Goal: Information Seeking & Learning: Learn about a topic

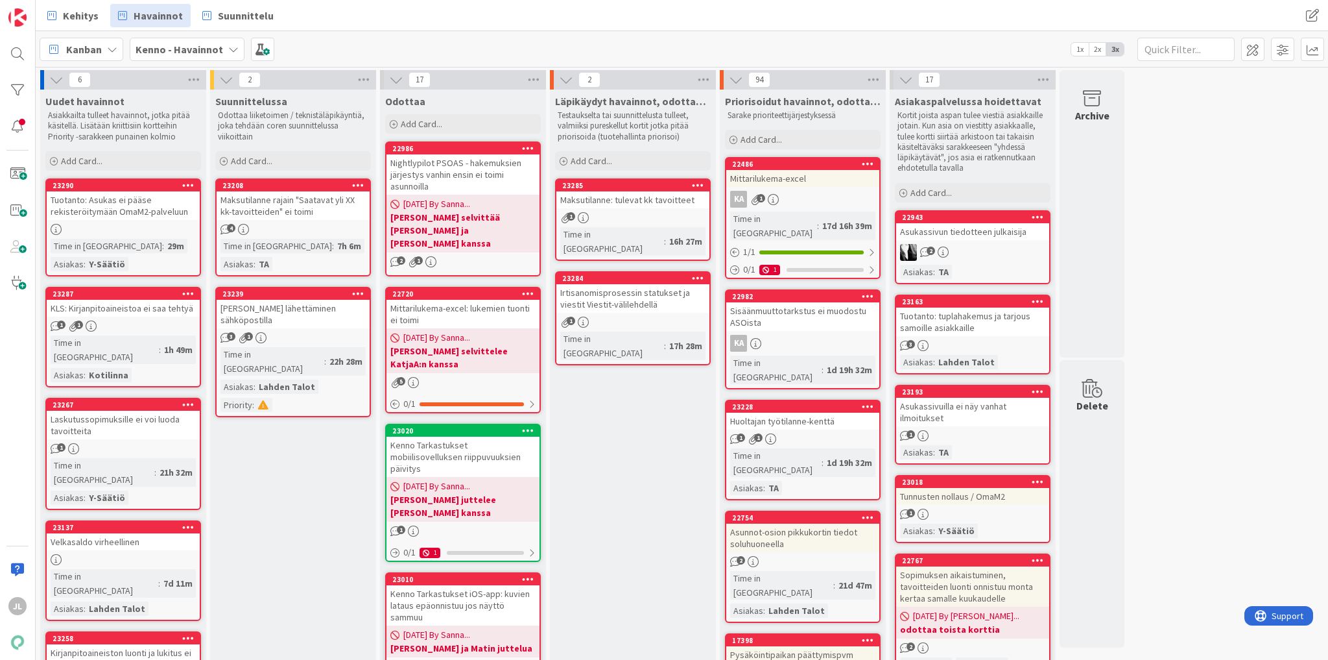
click at [12, 357] on div "JL" at bounding box center [18, 330] width 36 height 660
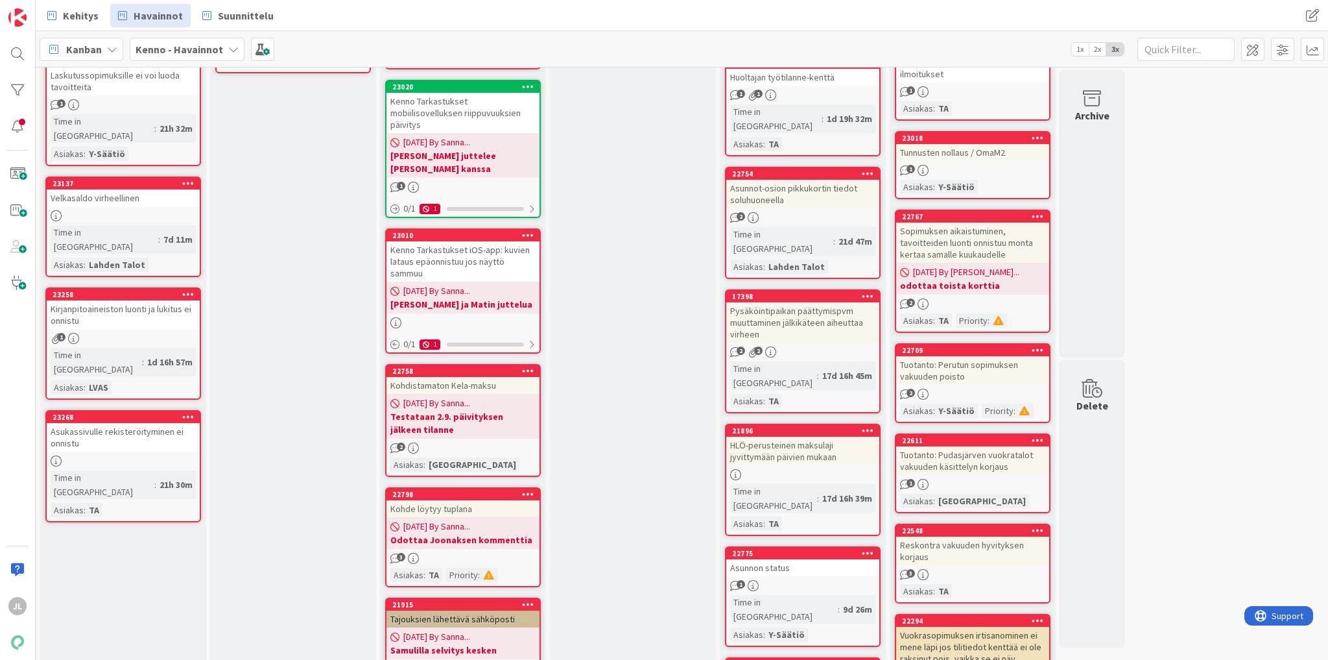
scroll to position [415, 0]
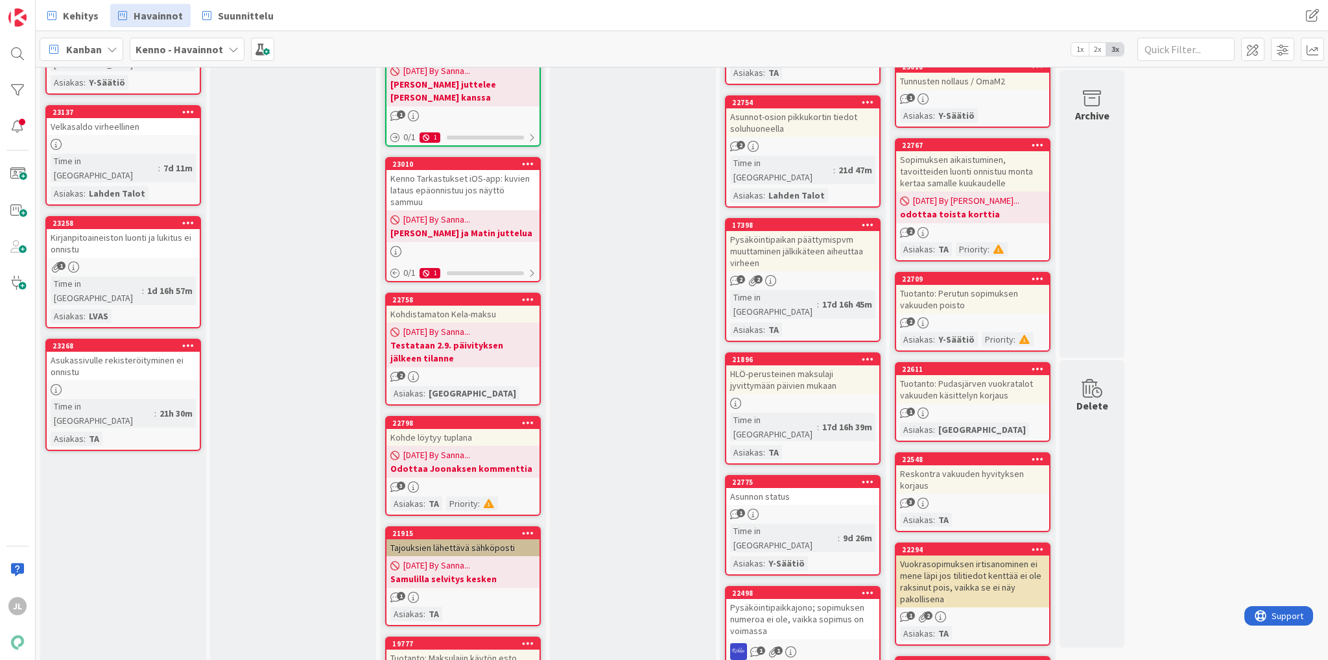
click at [27, 346] on div "JL" at bounding box center [18, 330] width 36 height 660
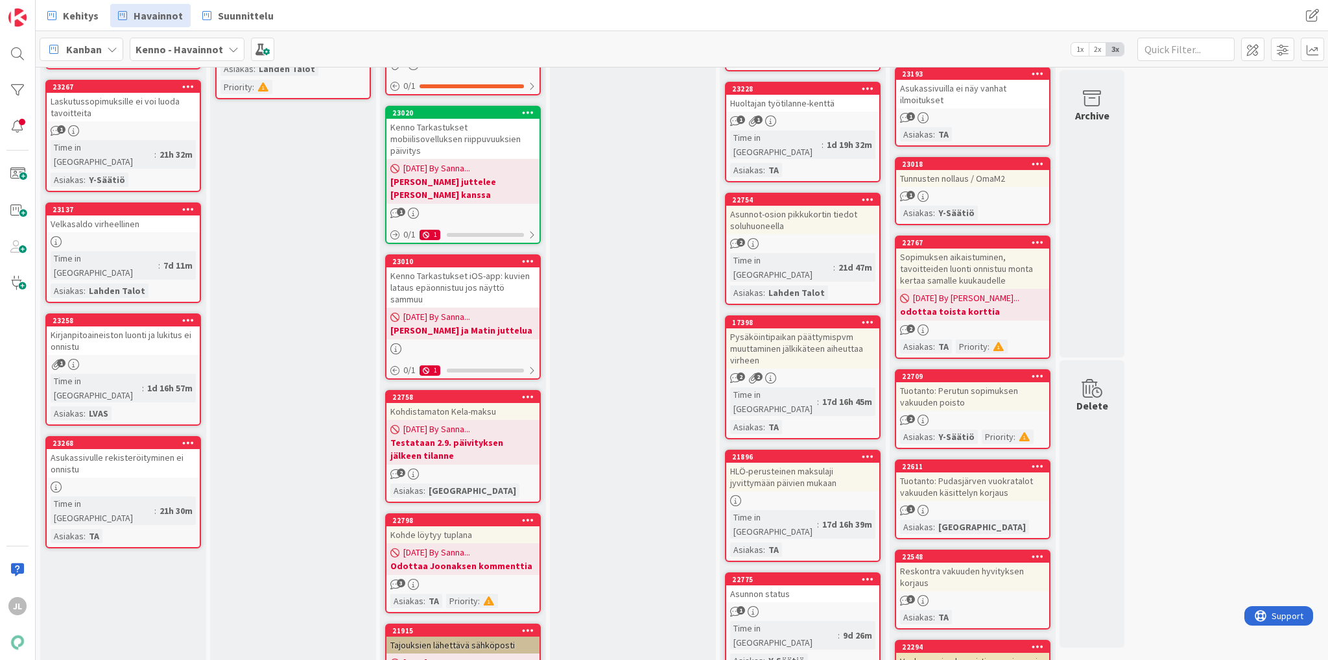
scroll to position [0, 0]
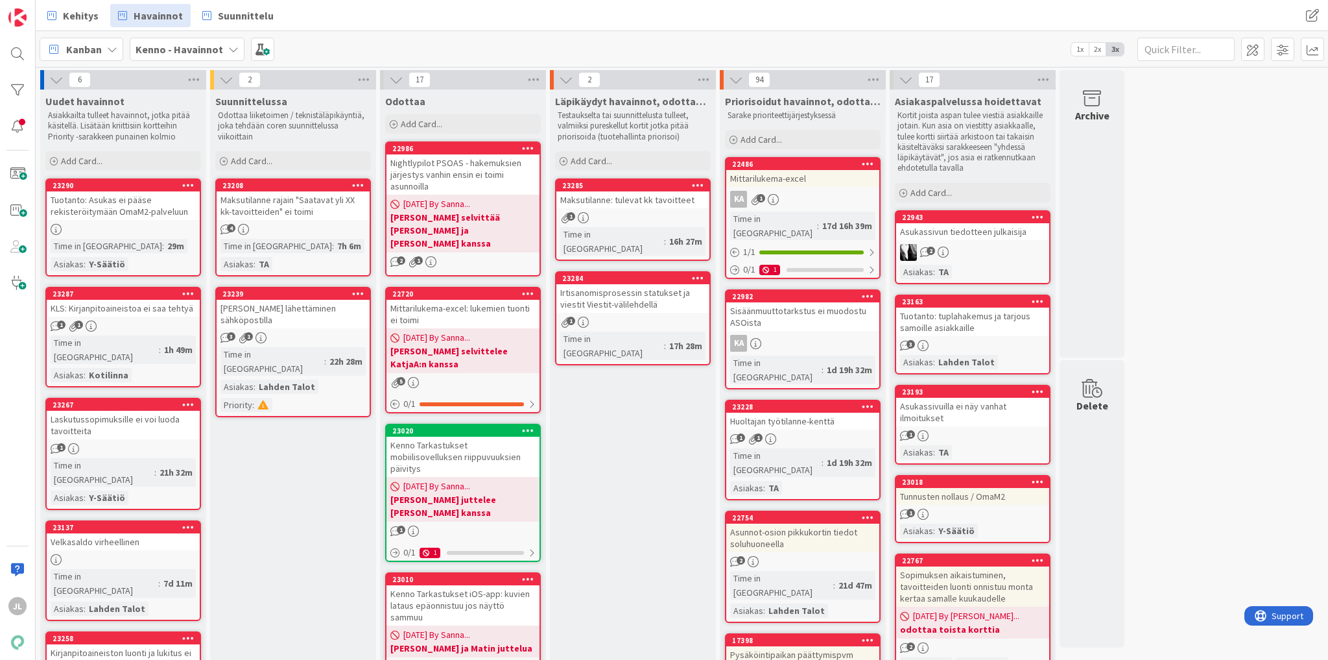
click at [106, 210] on div "Tuotanto: Asukas ei pääse rekisteröitymään OmaM2-palveluun" at bounding box center [123, 205] width 153 height 29
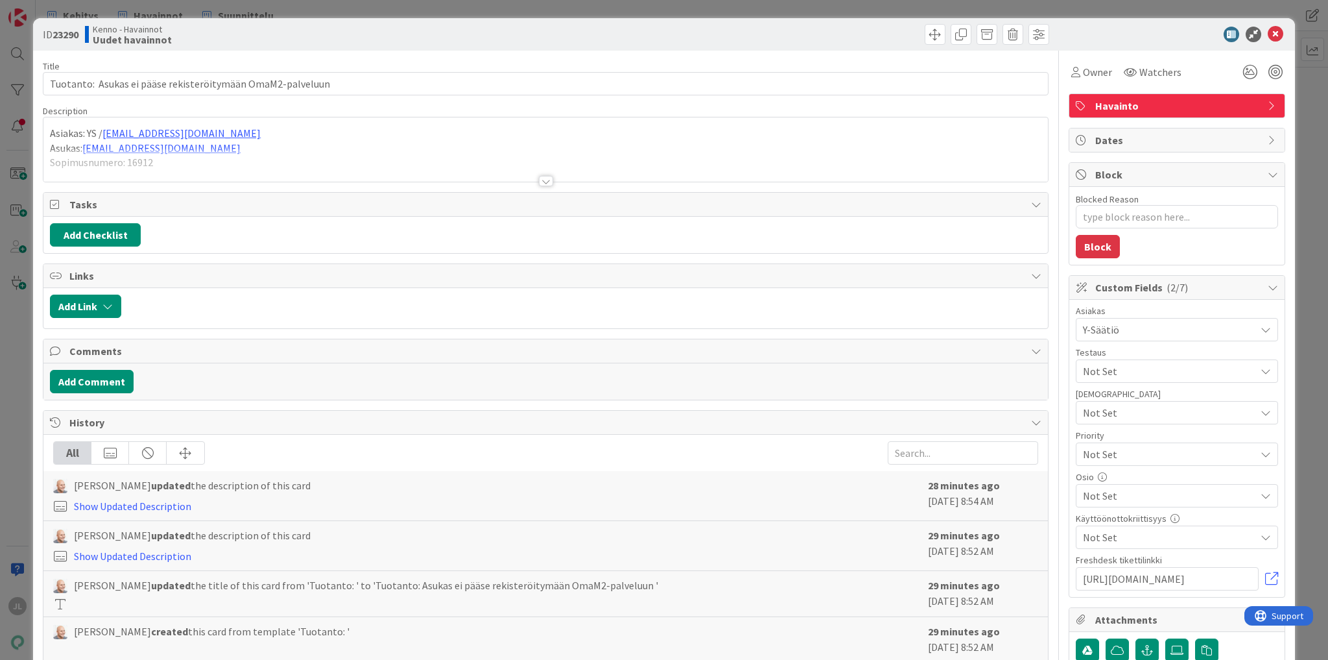
click at [413, 165] on div at bounding box center [545, 165] width 1005 height 33
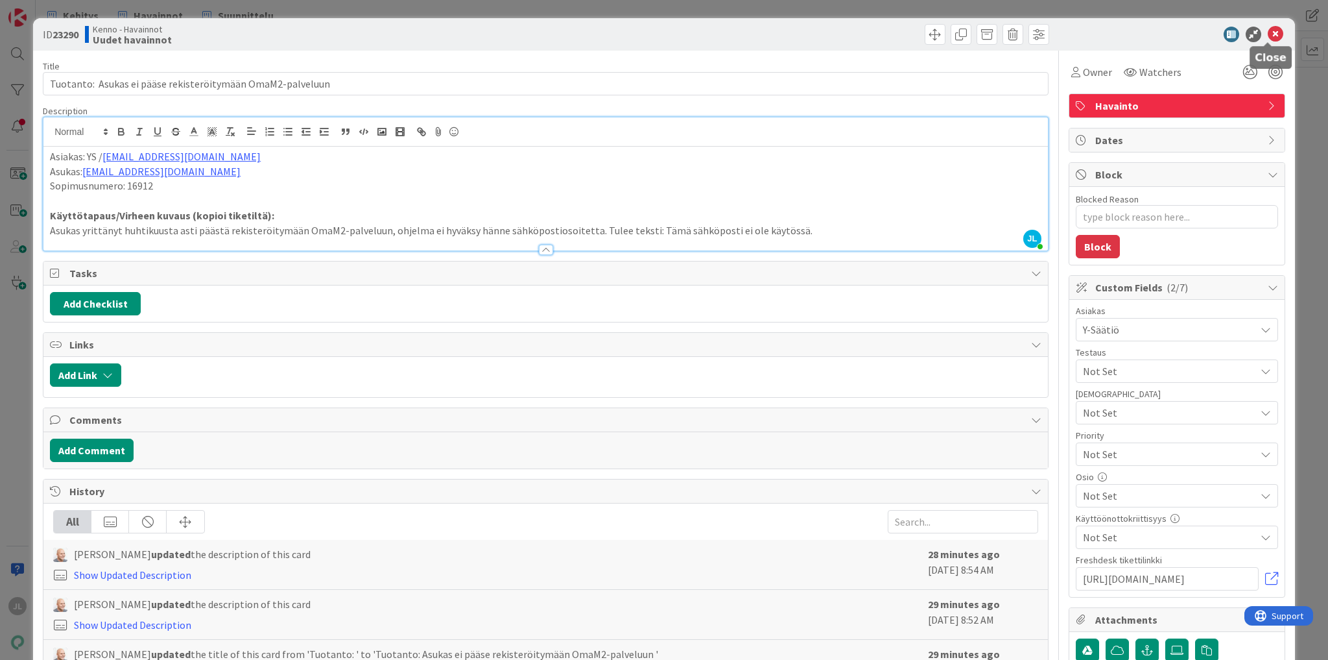
click at [1273, 30] on icon at bounding box center [1276, 35] width 16 height 16
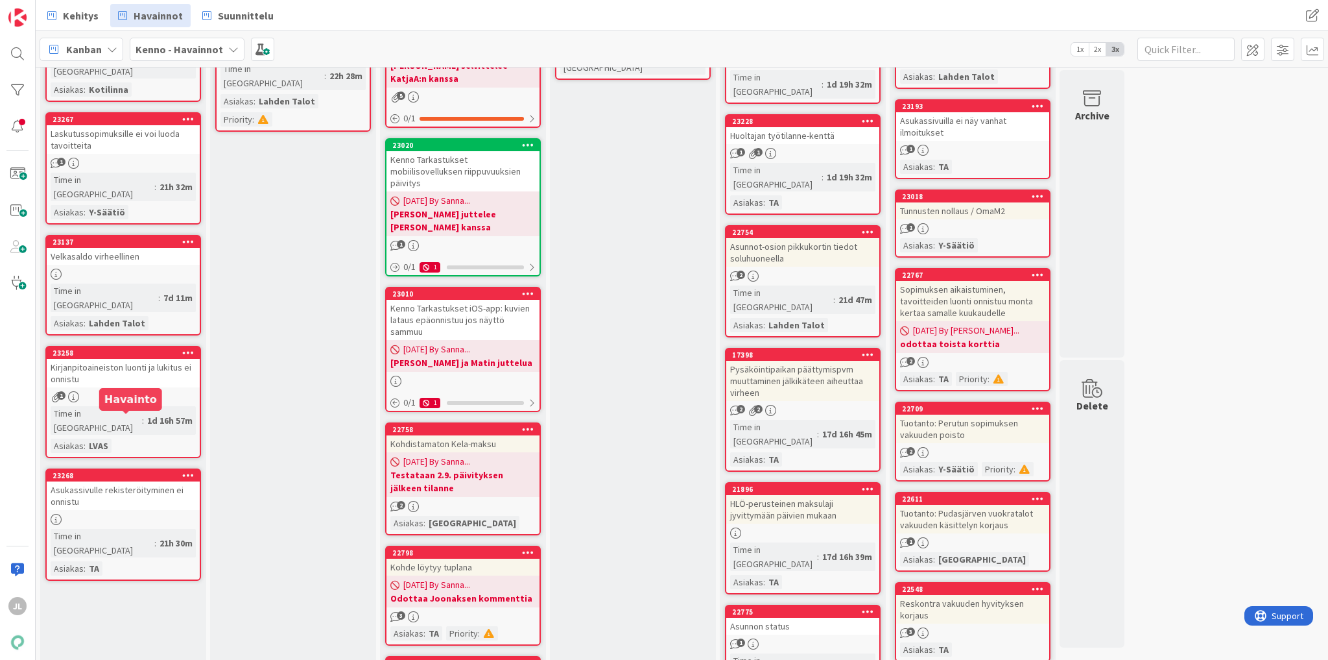
scroll to position [311, 0]
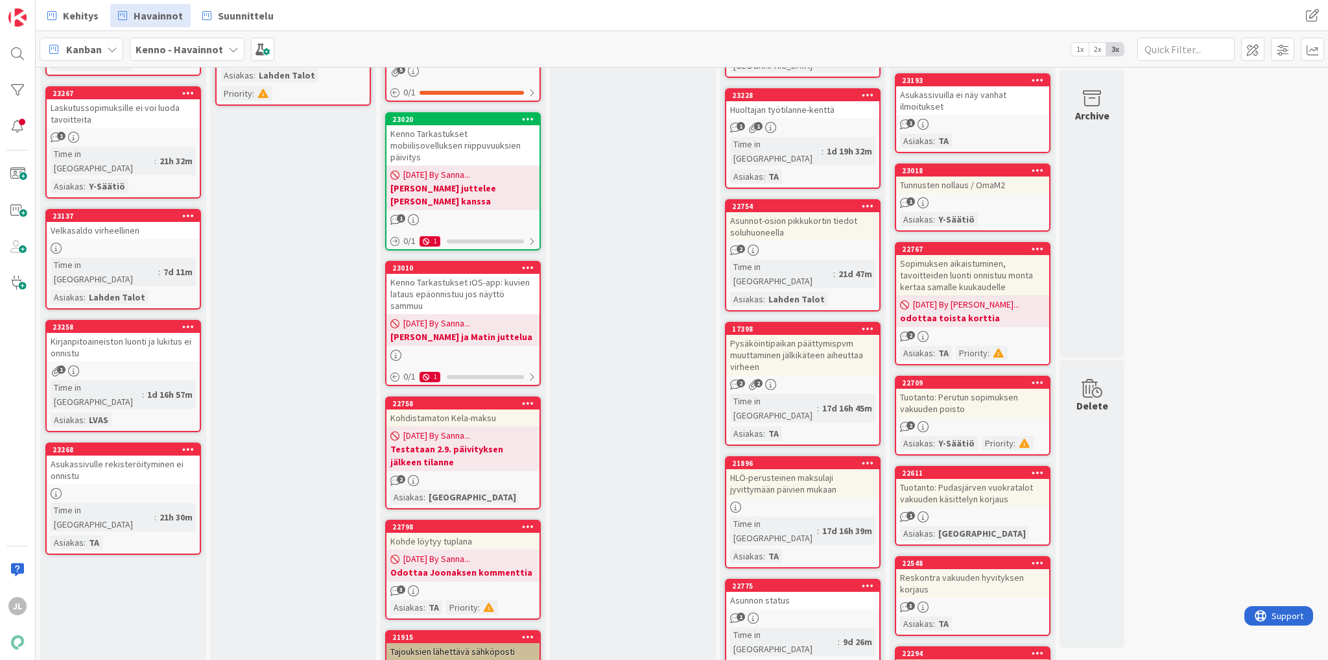
click at [141, 455] on div "Asukassivulle rekisteröityminen ei onnistu" at bounding box center [123, 469] width 153 height 29
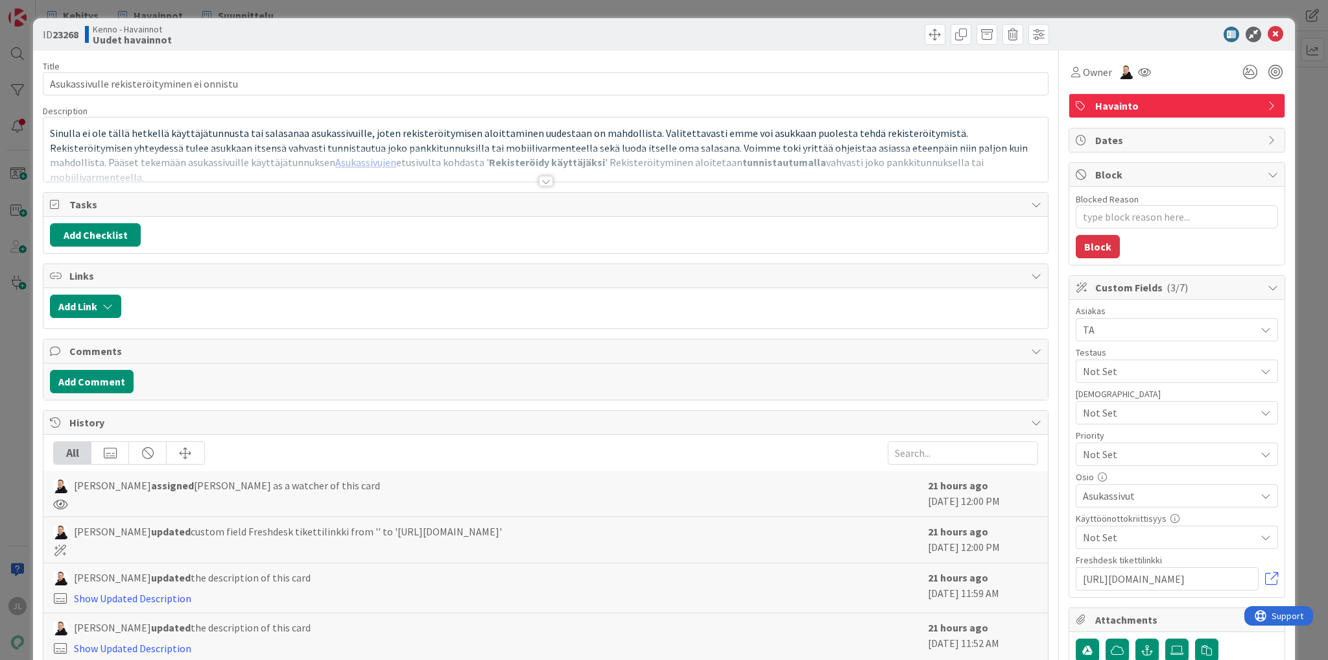
click at [451, 157] on div at bounding box center [545, 165] width 1005 height 33
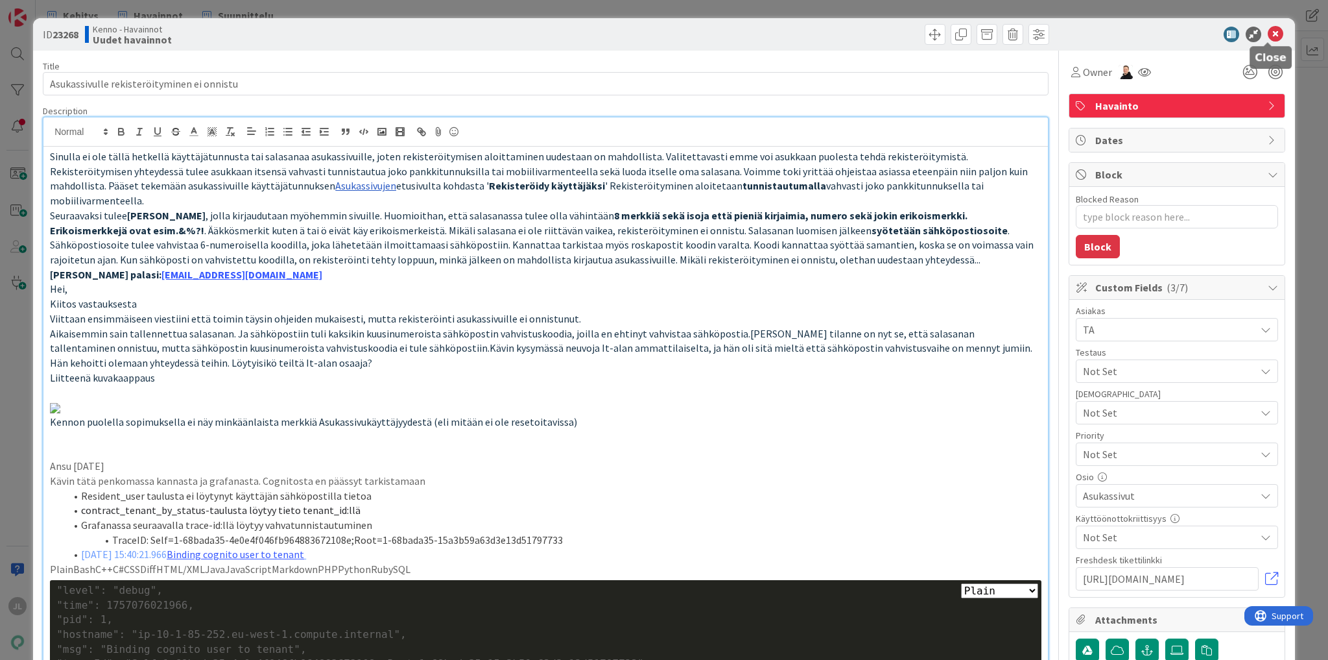
click at [1275, 34] on icon at bounding box center [1276, 35] width 16 height 16
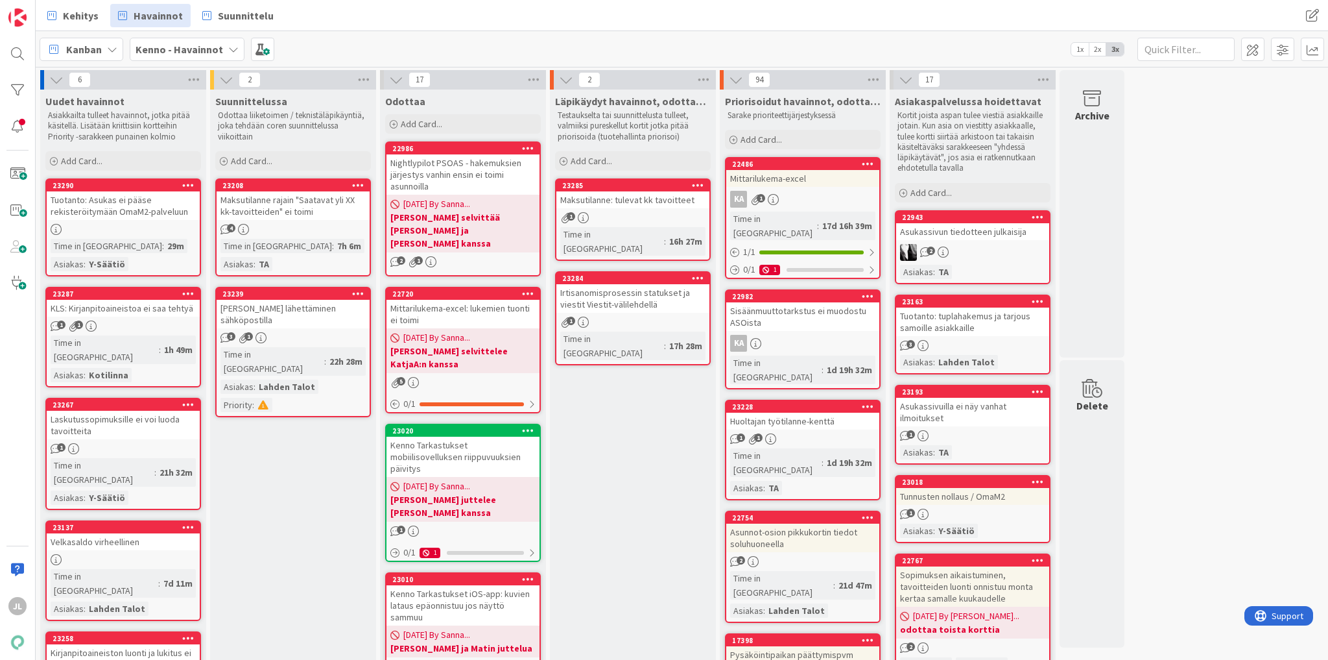
click at [127, 311] on div "KLS: Kirjanpitoaineistoa ei saa tehtyä" at bounding box center [123, 308] width 153 height 17
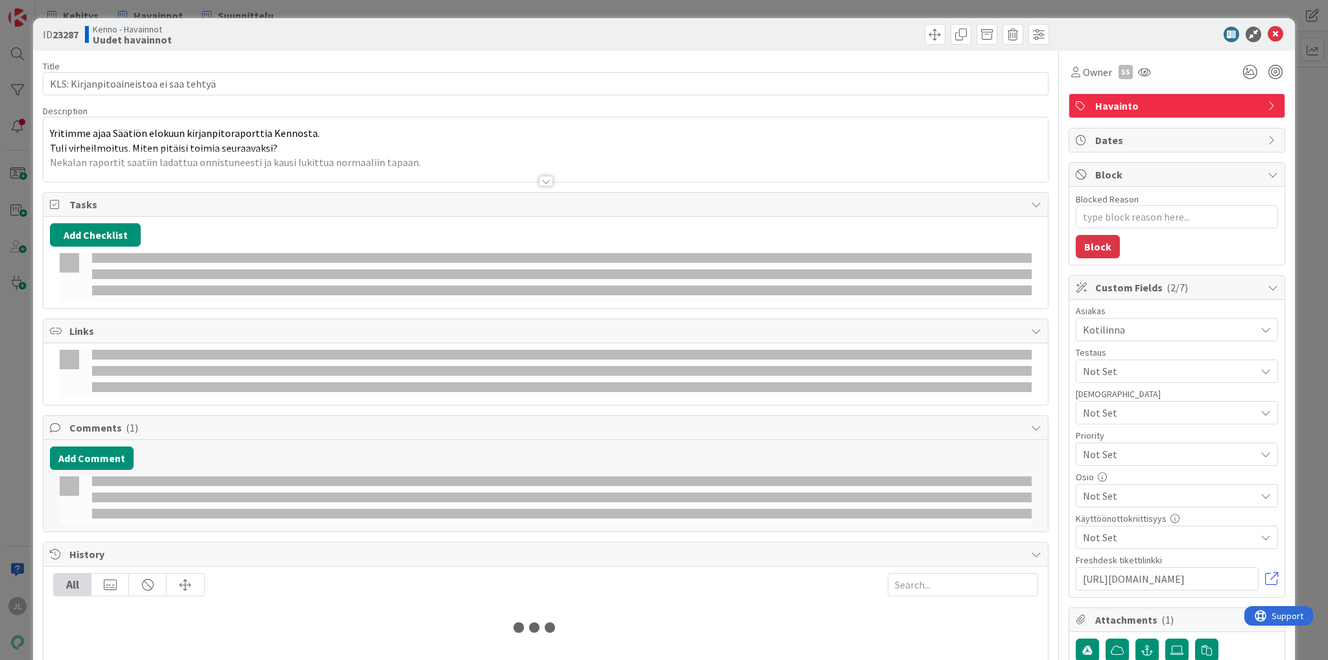
type textarea "x"
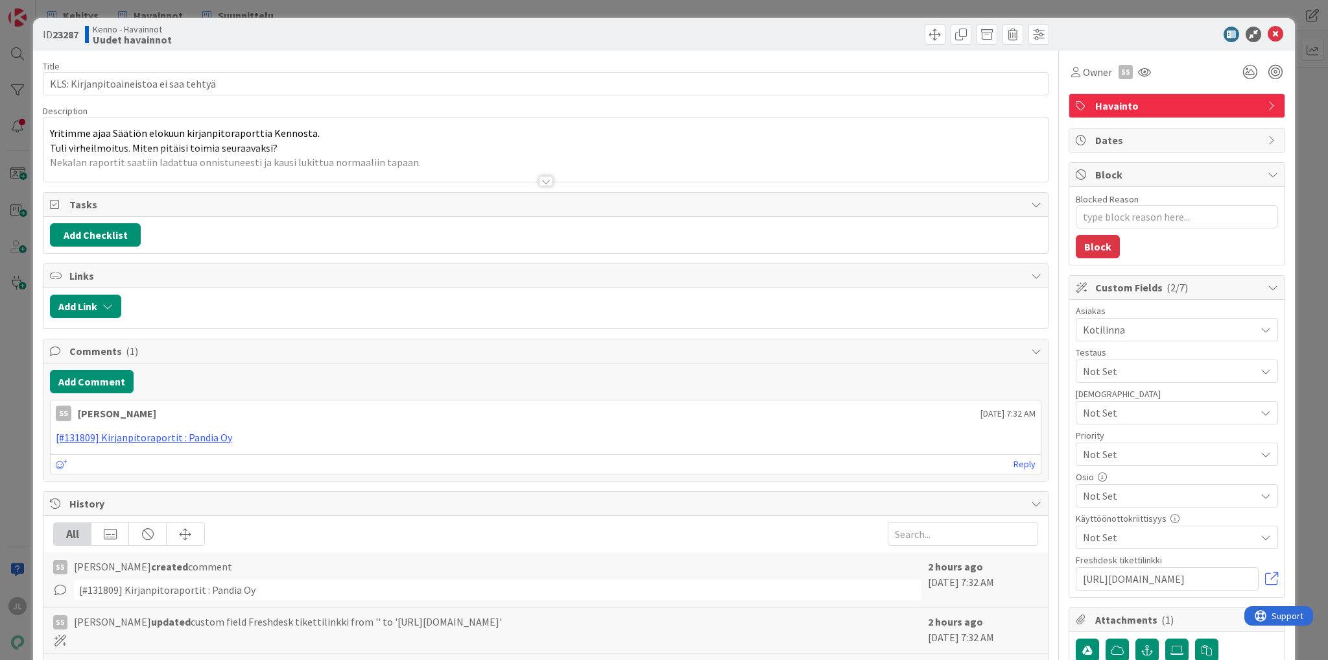
click at [304, 150] on div at bounding box center [545, 165] width 1005 height 33
